Goal: Task Accomplishment & Management: Manage account settings

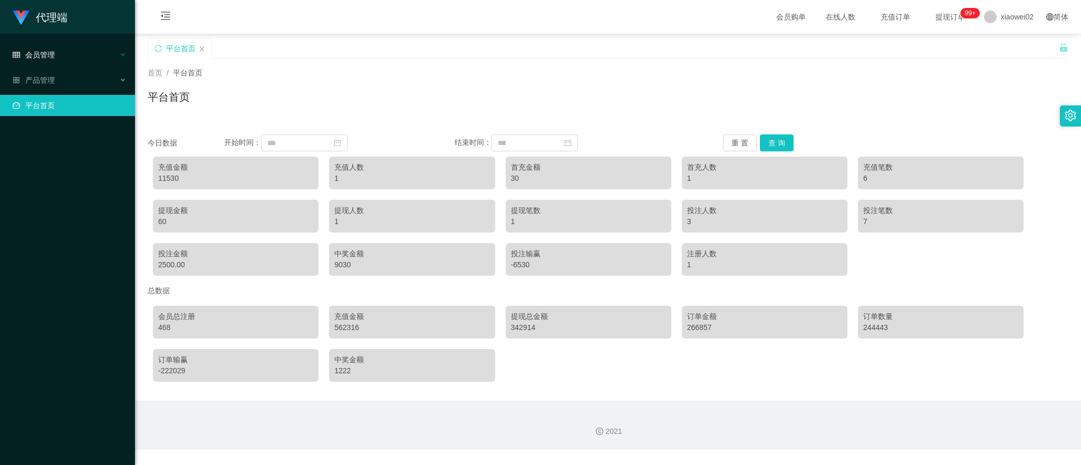
click at [58, 51] on div "会员管理" at bounding box center [67, 54] width 135 height 21
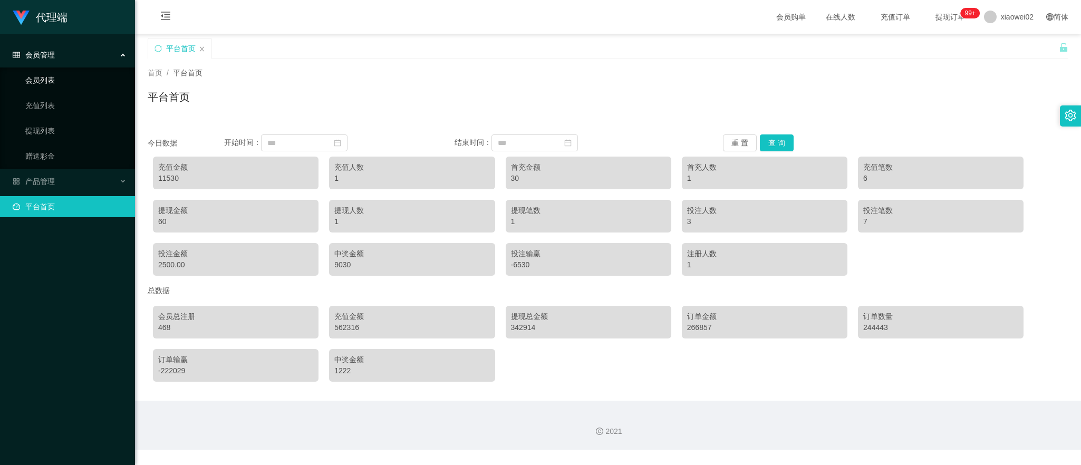
click at [61, 75] on link "会员列表" at bounding box center [75, 80] width 101 height 21
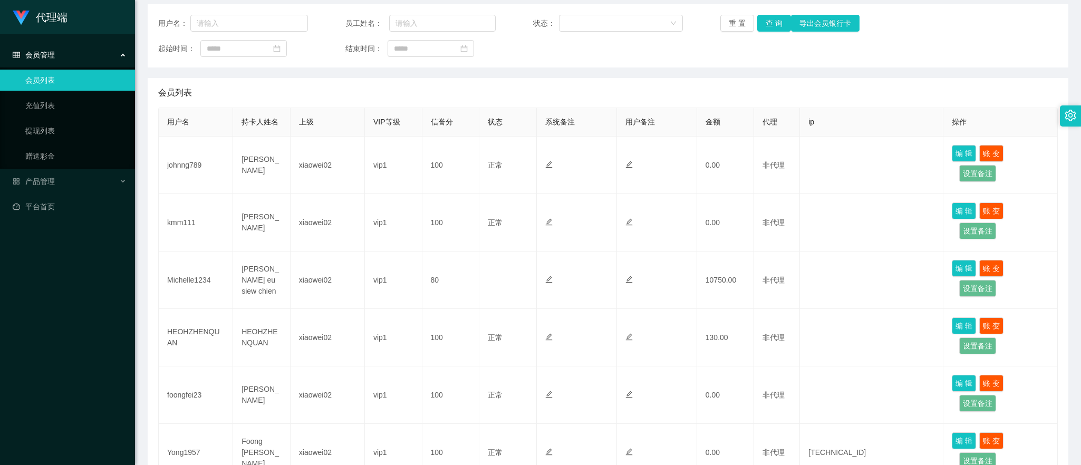
scroll to position [132, 0]
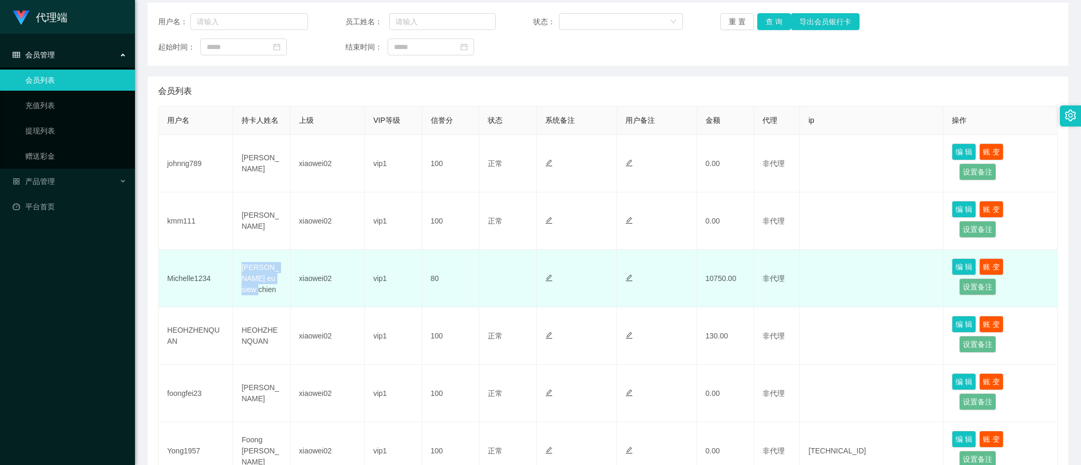
drag, startPoint x: 235, startPoint y: 270, endPoint x: 266, endPoint y: 283, distance: 33.8
click at [278, 288] on td "[PERSON_NAME] eu siew chien" at bounding box center [262, 279] width 58 height 58
click at [263, 280] on td "[PERSON_NAME] eu siew chien" at bounding box center [262, 279] width 58 height 58
drag, startPoint x: 238, startPoint y: 270, endPoint x: 281, endPoint y: 289, distance: 46.5
click at [281, 289] on td "[PERSON_NAME] eu siew chien" at bounding box center [262, 279] width 58 height 58
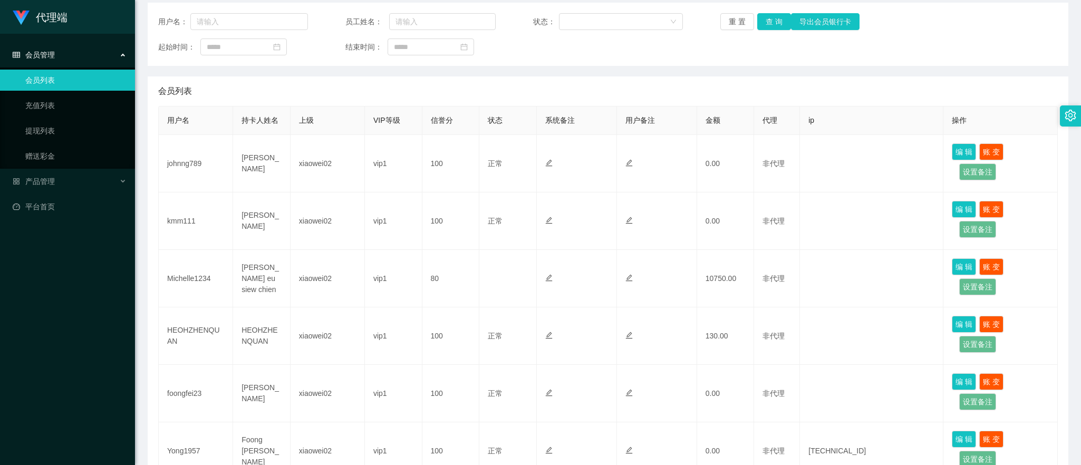
click at [55, 339] on div "代理端 会员管理 会员列表 充值列表 提现列表 赠送彩金 产品管理 平台首页" at bounding box center [67, 232] width 135 height 465
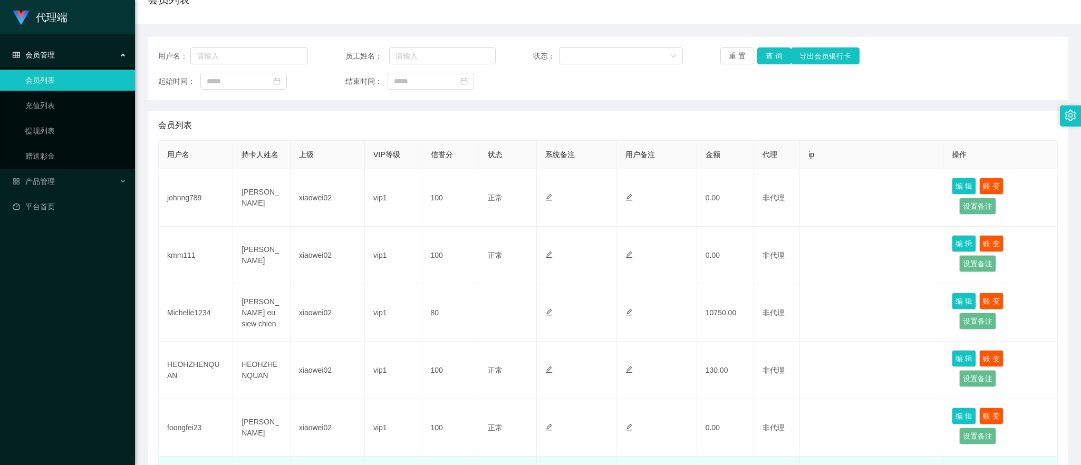
scroll to position [66, 0]
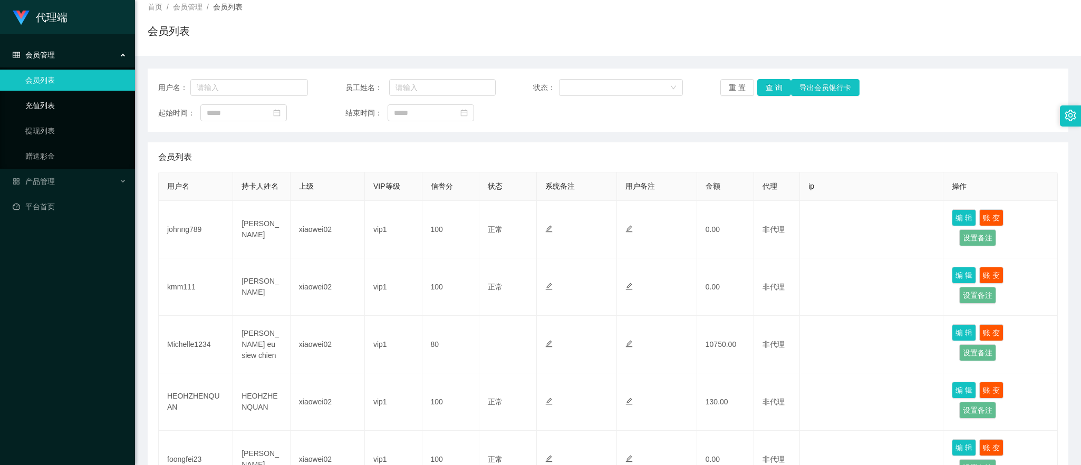
click at [45, 110] on link "充值列表" at bounding box center [75, 105] width 101 height 21
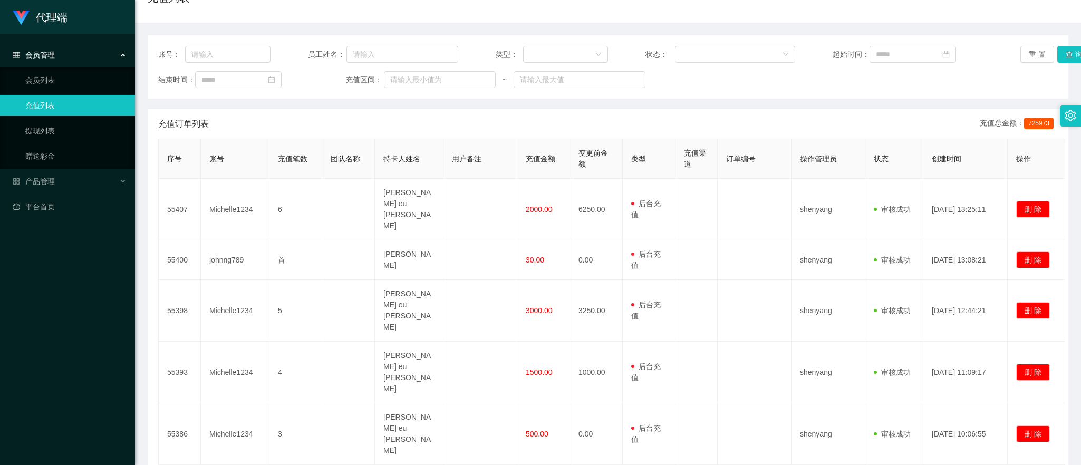
scroll to position [132, 0]
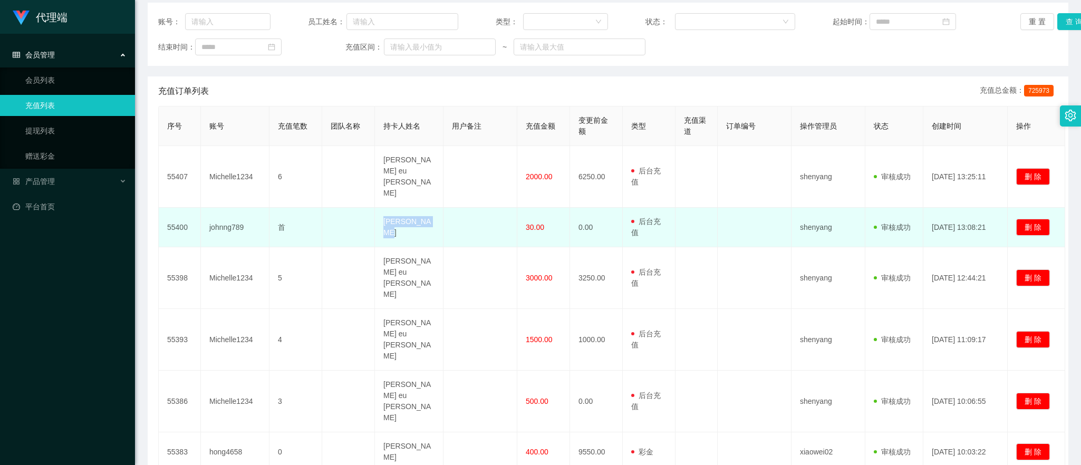
drag, startPoint x: 381, startPoint y: 207, endPoint x: 432, endPoint y: 209, distance: 50.7
click at [432, 209] on td "[PERSON_NAME]" at bounding box center [409, 228] width 69 height 40
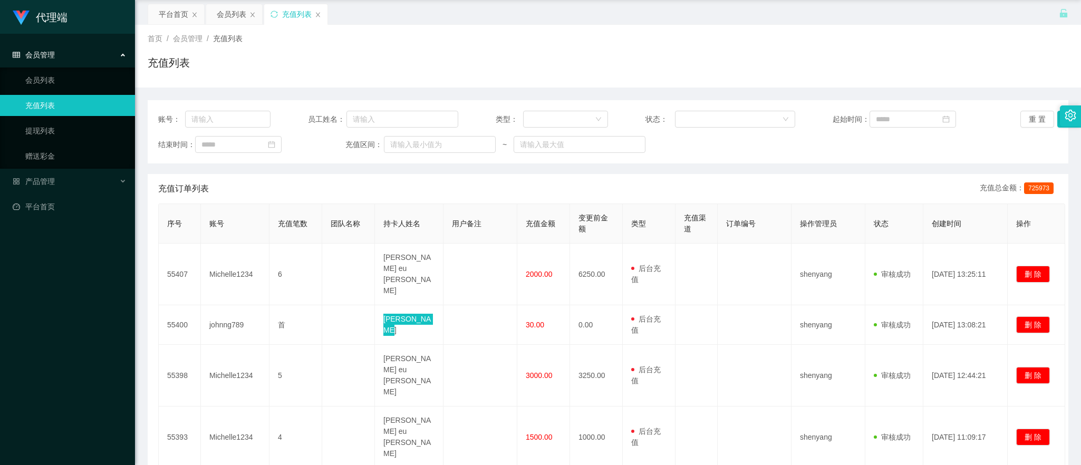
scroll to position [0, 0]
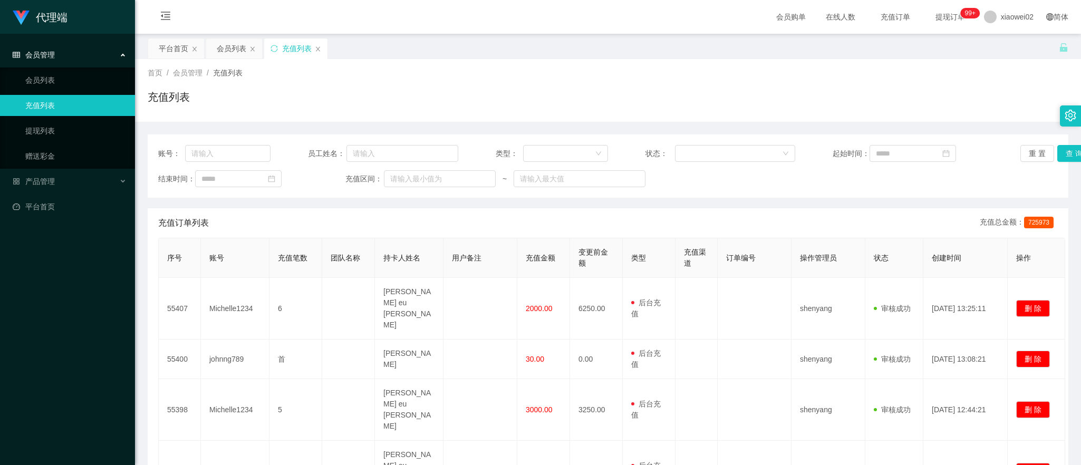
click at [54, 54] on div "会员管理" at bounding box center [67, 54] width 135 height 21
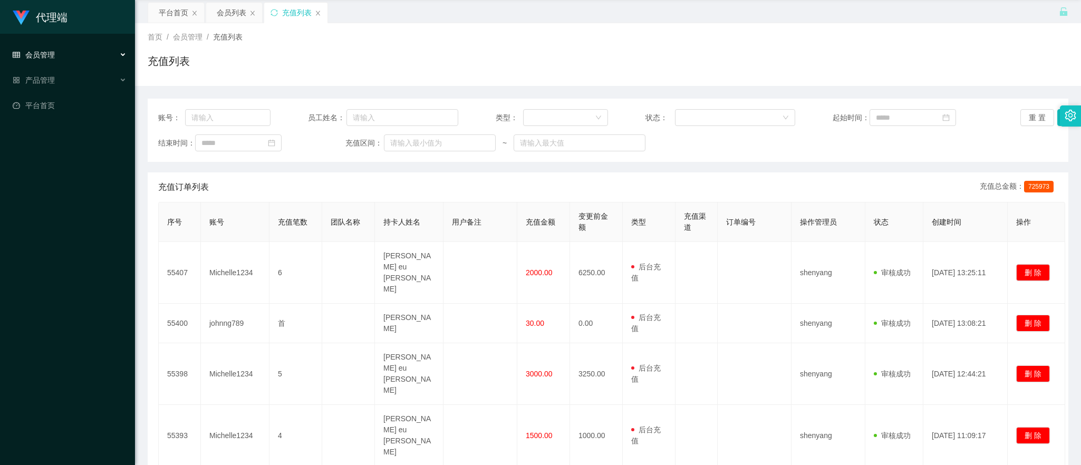
scroll to position [29, 0]
